Goal: Transaction & Acquisition: Purchase product/service

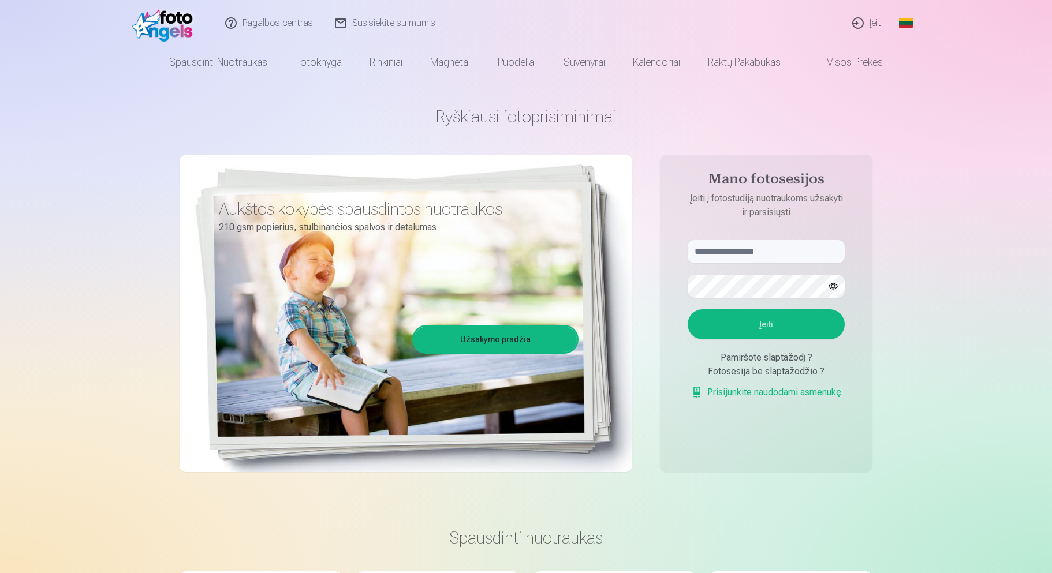
click at [760, 320] on button "Įeiti" at bounding box center [766, 324] width 157 height 30
click at [749, 249] on input "text" at bounding box center [766, 251] width 157 height 23
click at [753, 319] on button "Įeiti" at bounding box center [766, 324] width 157 height 30
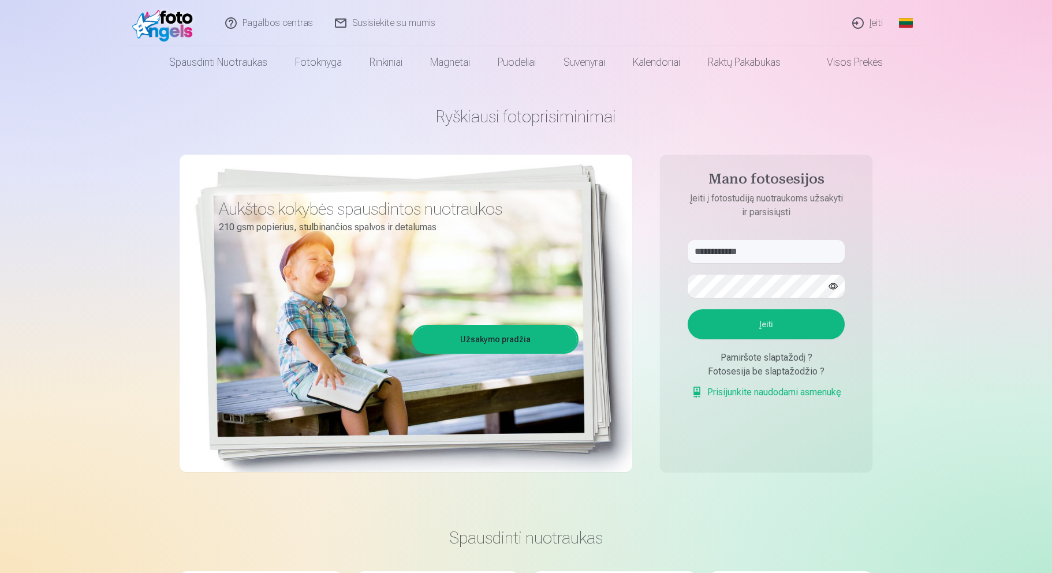
click at [755, 339] on button "Įeiti" at bounding box center [766, 324] width 157 height 30
click at [737, 296] on form "**********" at bounding box center [766, 325] width 180 height 171
click at [742, 339] on button "Įeiti" at bounding box center [766, 324] width 157 height 30
click at [743, 339] on button "Įeiti" at bounding box center [766, 324] width 157 height 30
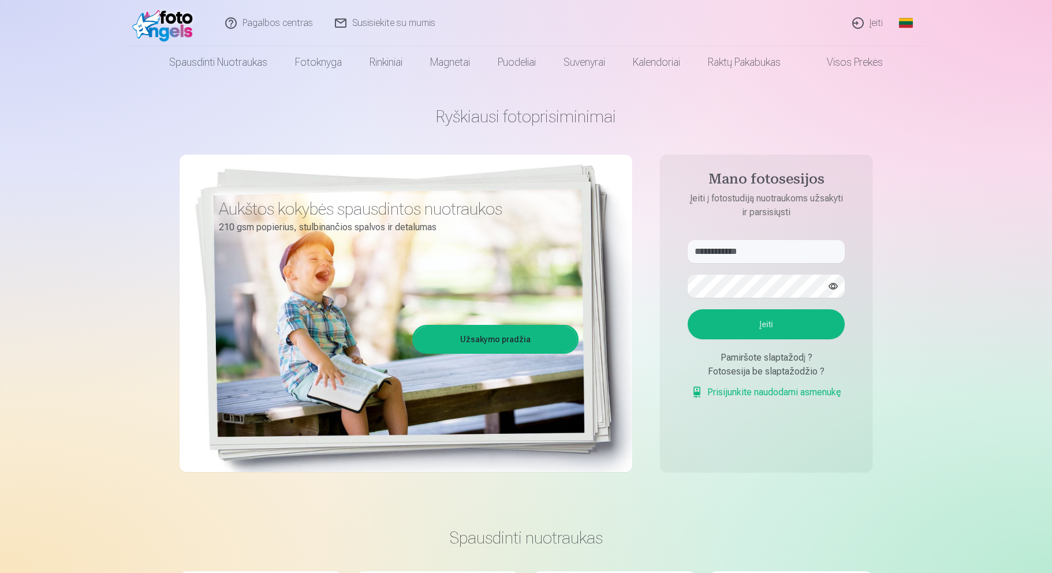
click at [736, 322] on button "Įeiti" at bounding box center [766, 324] width 157 height 30
click at [768, 324] on button "Įeiti" at bounding box center [766, 324] width 157 height 30
click at [780, 339] on button "Įeiti" at bounding box center [766, 324] width 157 height 30
drag, startPoint x: 781, startPoint y: 252, endPoint x: 786, endPoint y: 248, distance: 6.2
click at [781, 251] on input "**********" at bounding box center [766, 251] width 157 height 23
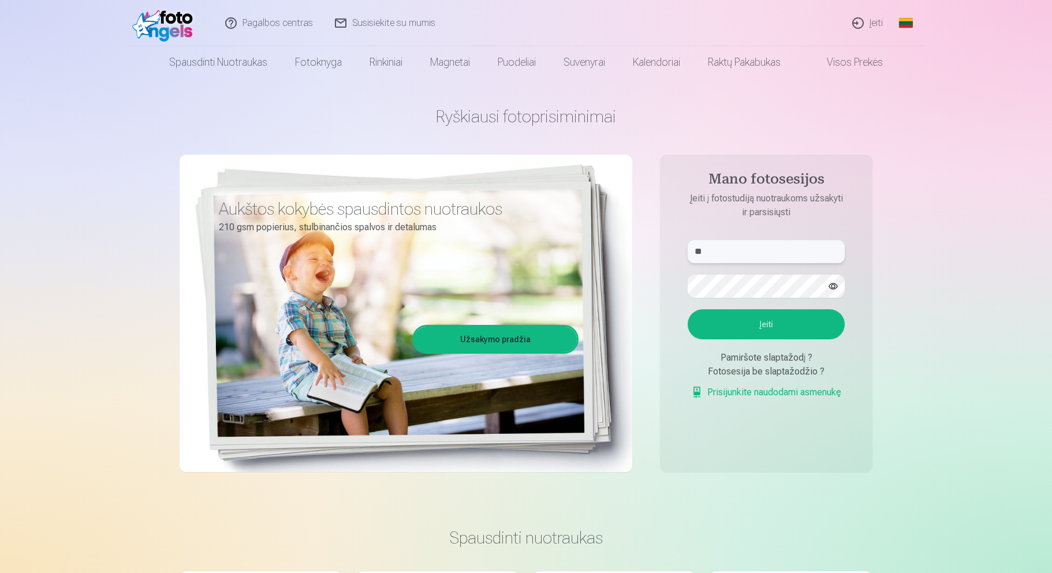
type input "*"
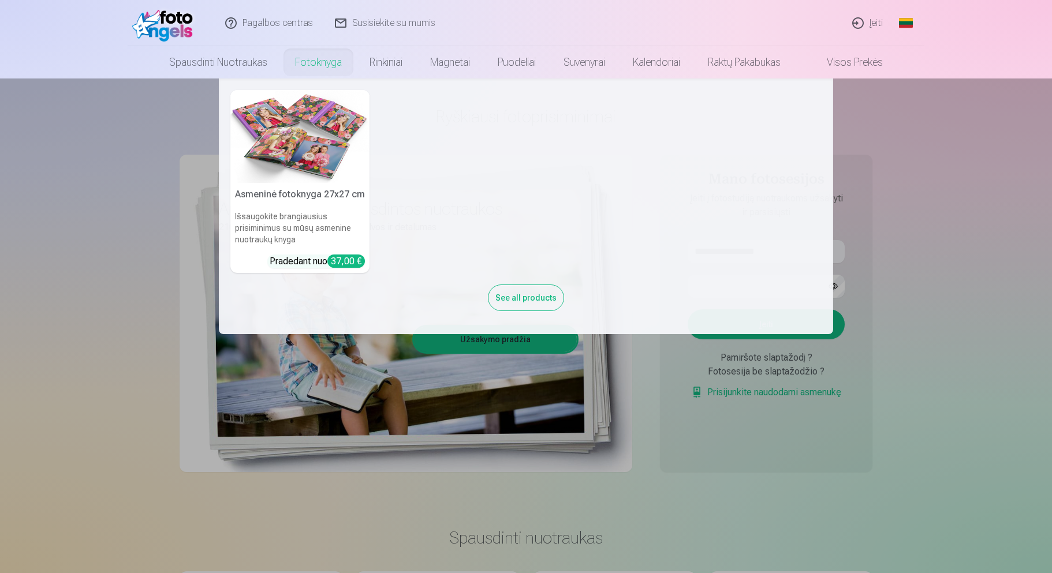
click at [315, 59] on link "Fotoknyga" at bounding box center [318, 62] width 74 height 32
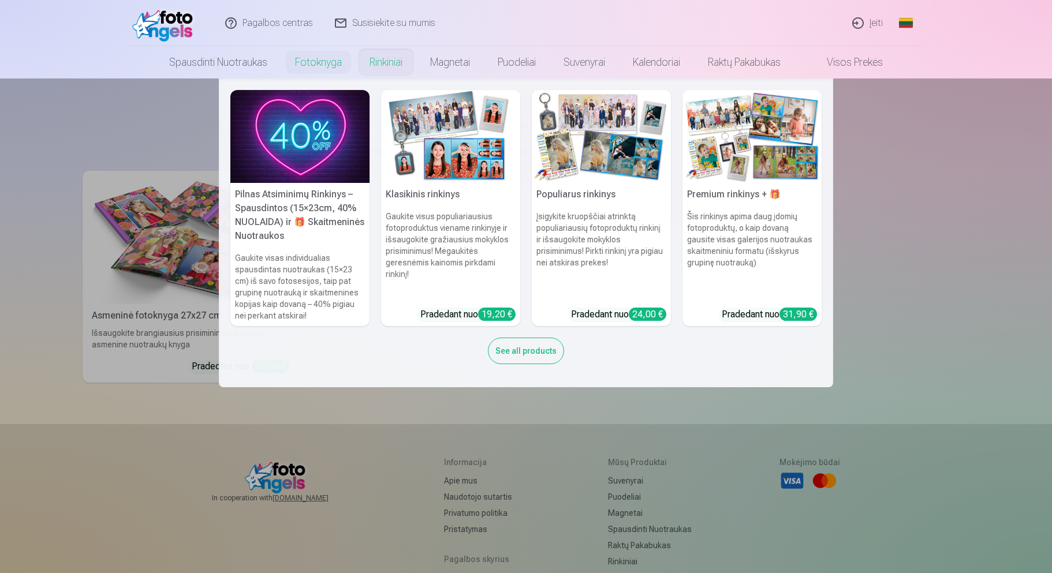
click at [381, 65] on link "Rinkiniai" at bounding box center [386, 62] width 61 height 32
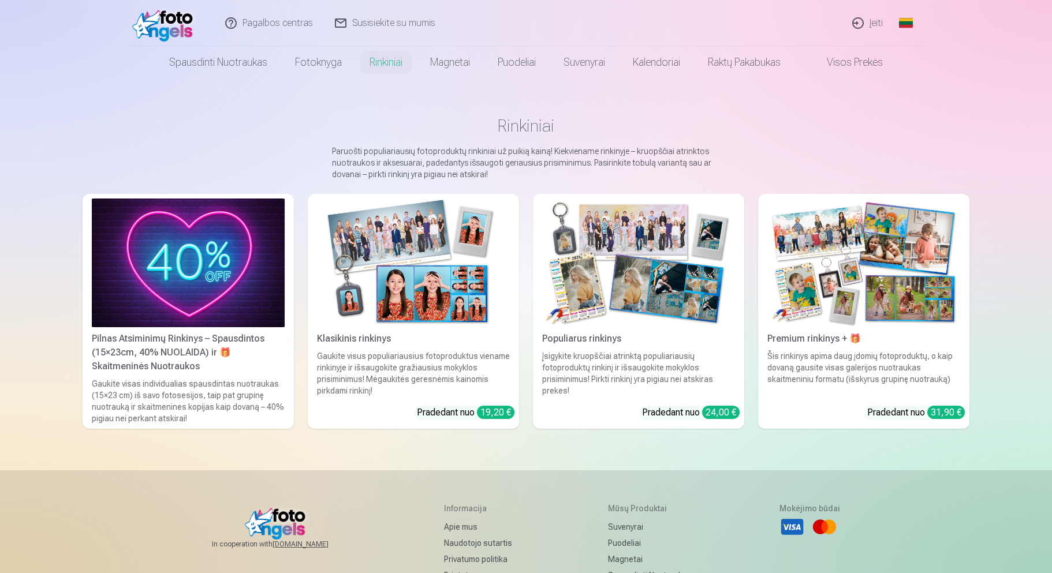
click at [830, 62] on link "Visos prekės" at bounding box center [845, 62] width 102 height 32
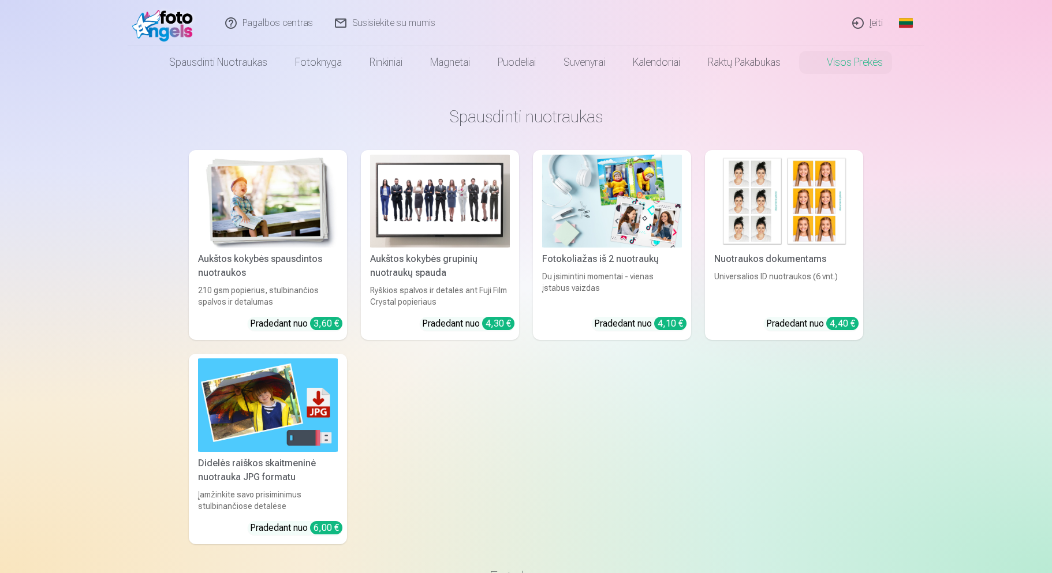
click at [830, 62] on link "Visos prekės" at bounding box center [845, 62] width 102 height 32
